Goal: Information Seeking & Learning: Find specific fact

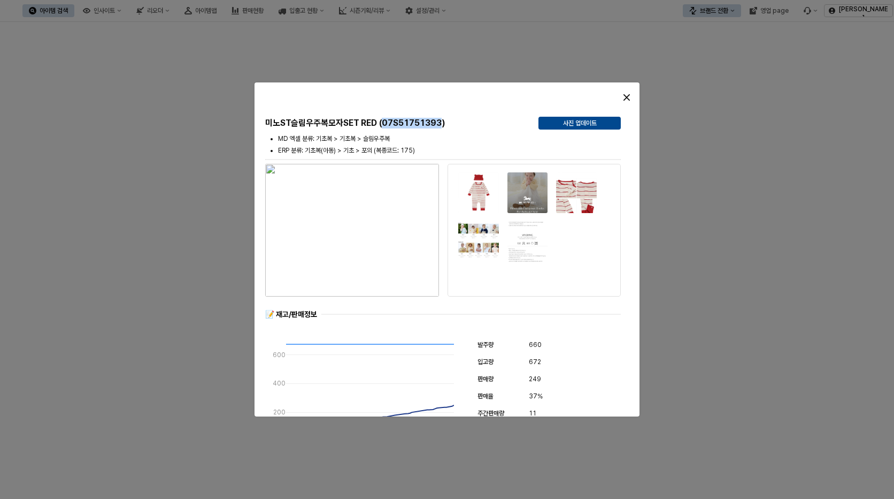
click at [628, 98] on icon "Close" at bounding box center [627, 97] width 6 height 6
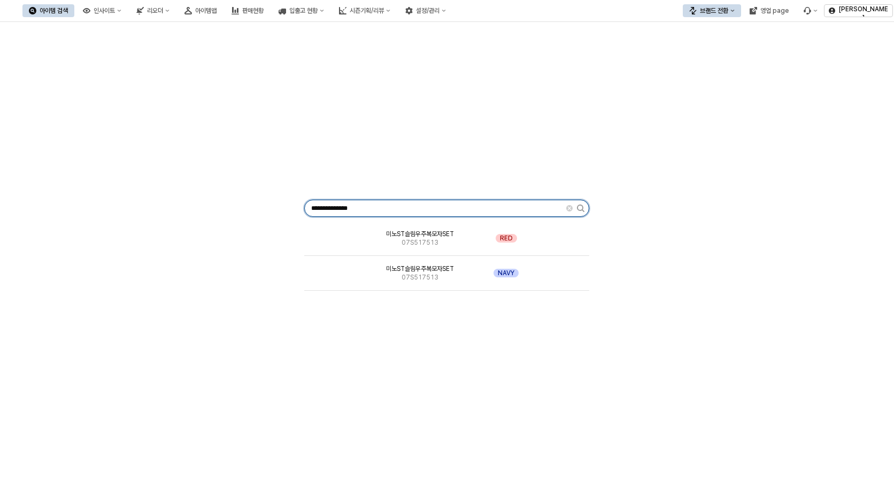
click at [387, 213] on input "**********" at bounding box center [436, 208] width 262 height 16
type input "*"
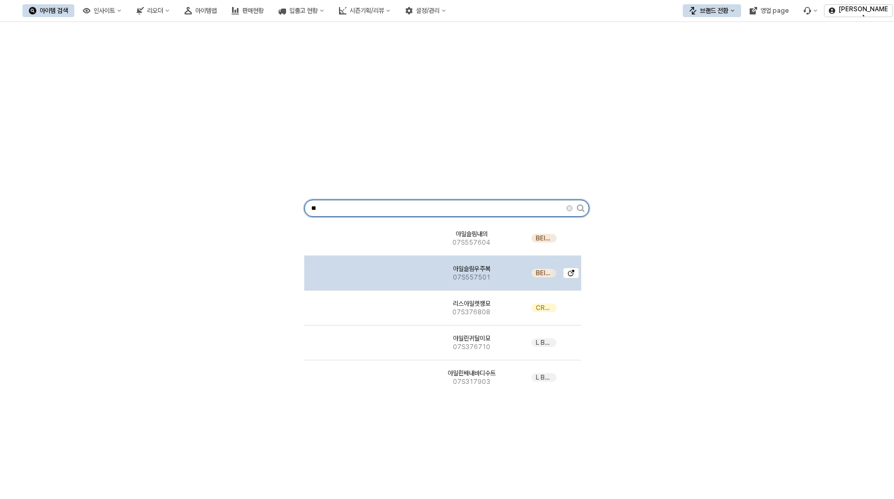
type input "**"
click at [492, 277] on div "아일슬림우주복 07S557501" at bounding box center [472, 273] width 112 height 35
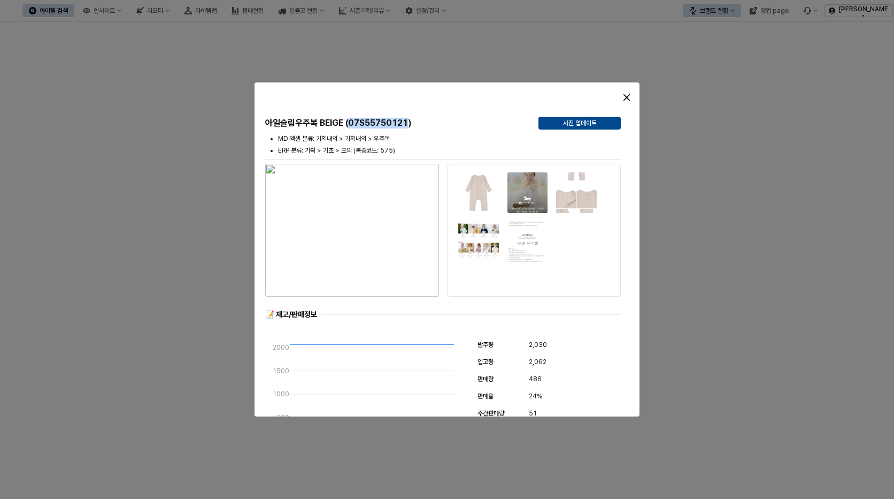
drag, startPoint x: 353, startPoint y: 124, endPoint x: 411, endPoint y: 125, distance: 57.8
click at [411, 125] on h5 "아일슬림우주복 BEIGE (07S55750121)" at bounding box center [397, 123] width 265 height 11
copy h5 "07S55750121"
click at [405, 127] on h5 "아일슬림우주복 BEIGE (07S55750121)" at bounding box center [397, 123] width 265 height 11
drag, startPoint x: 349, startPoint y: 122, endPoint x: 388, endPoint y: 122, distance: 39.6
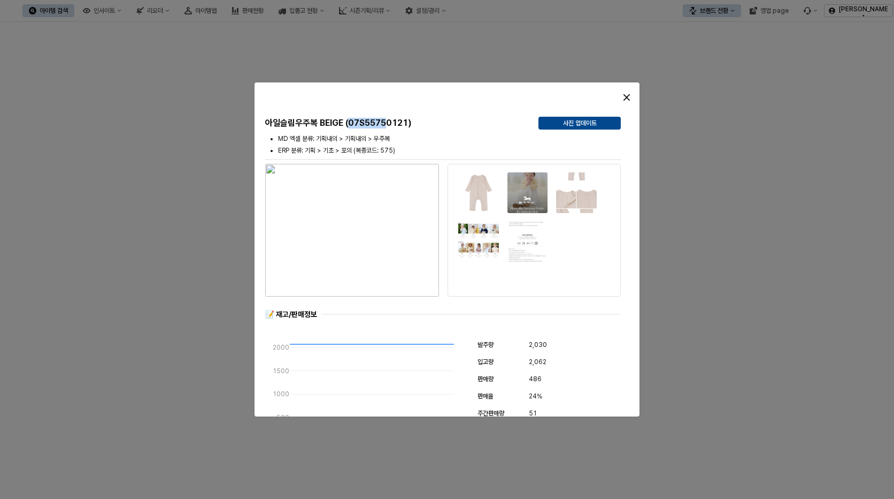
click at [388, 122] on h5 "아일슬림우주복 BEIGE (07S55750121)" at bounding box center [397, 123] width 265 height 11
copy h5 "07S5575"
